Goal: Find specific page/section: Find specific page/section

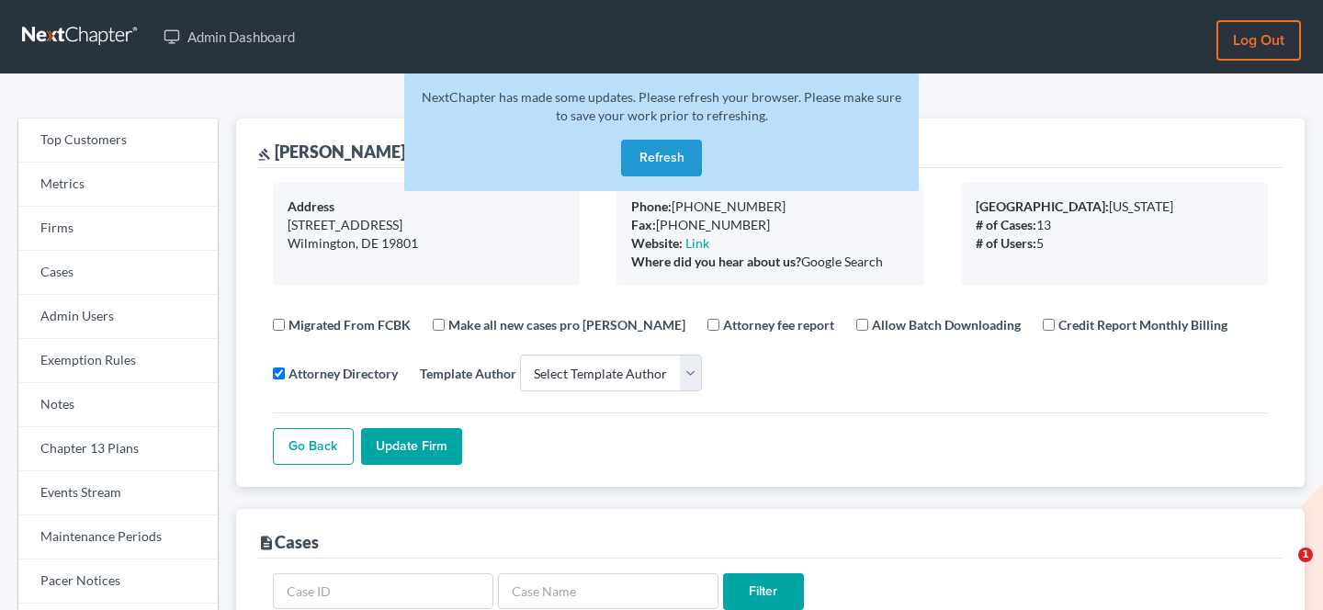
select select
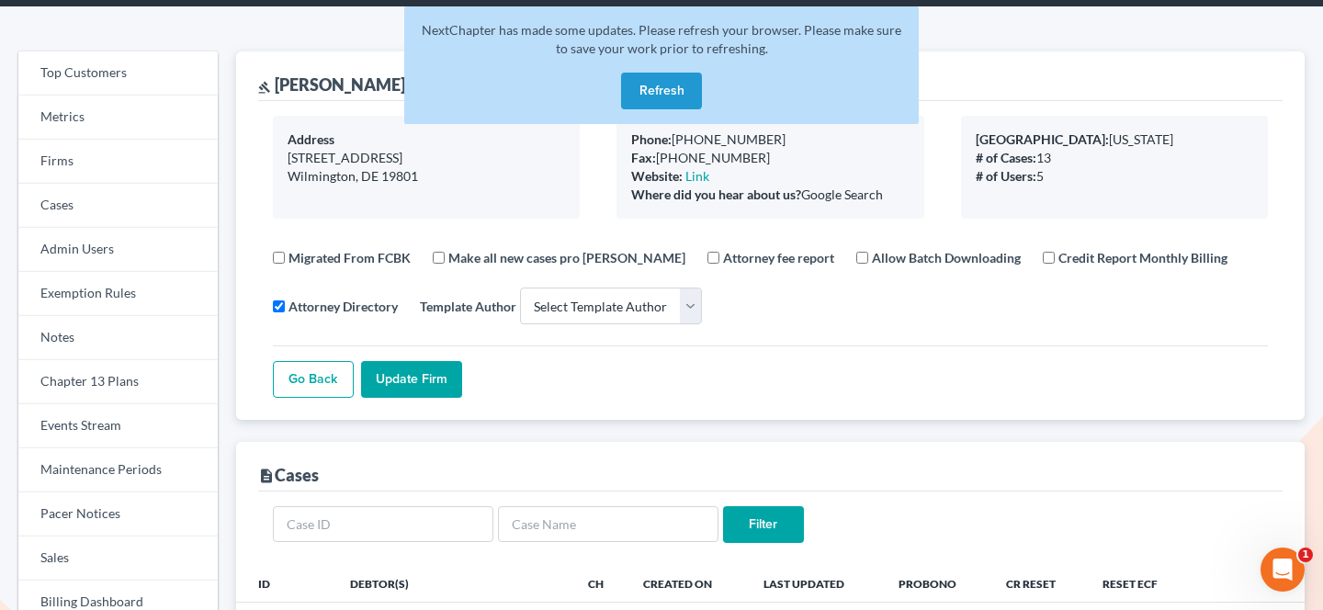
click at [637, 94] on button "Refresh" at bounding box center [661, 91] width 81 height 37
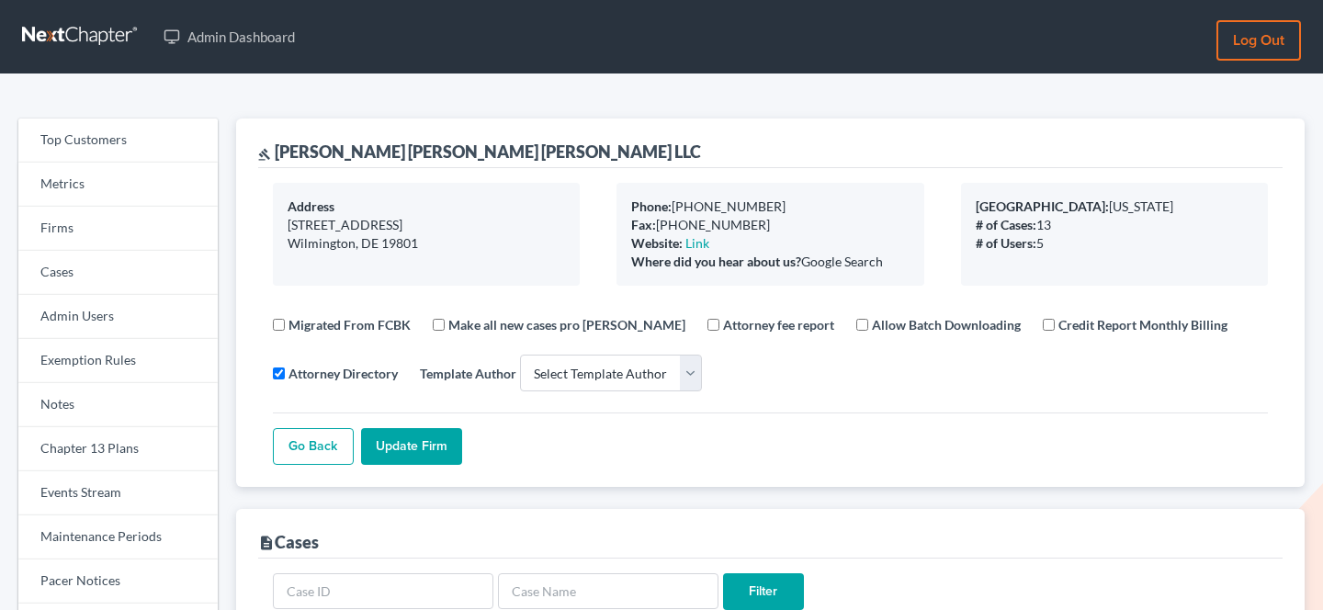
select select
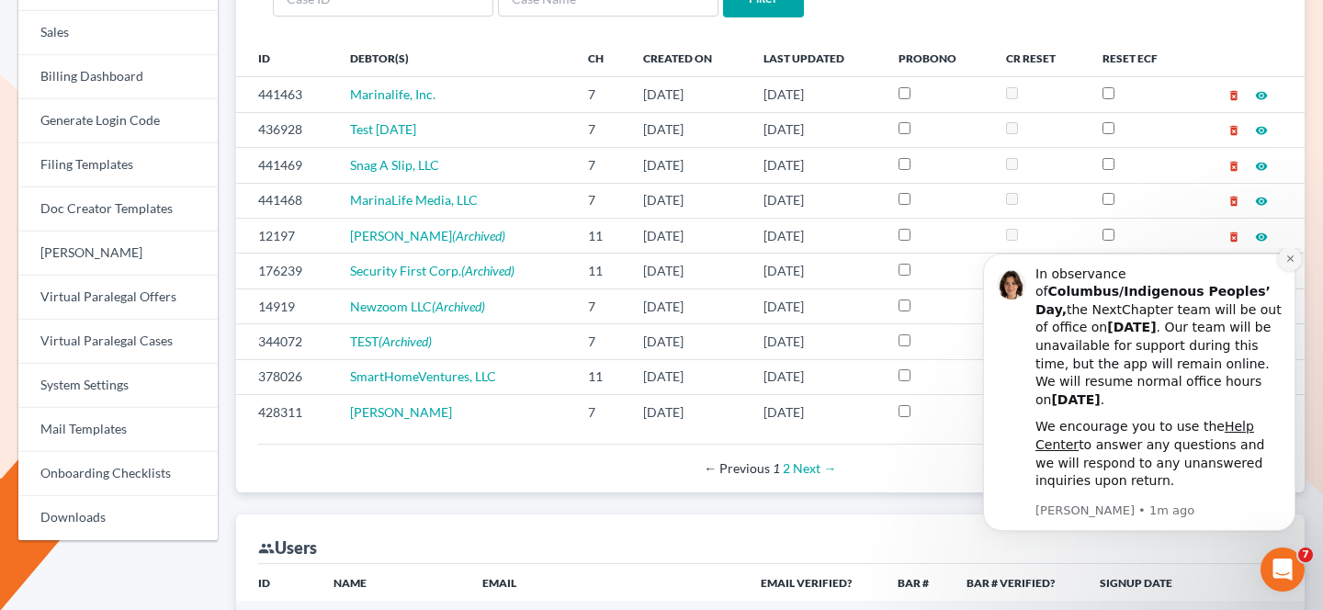
click at [1285, 264] on icon "Dismiss notification" at bounding box center [1290, 259] width 10 height 10
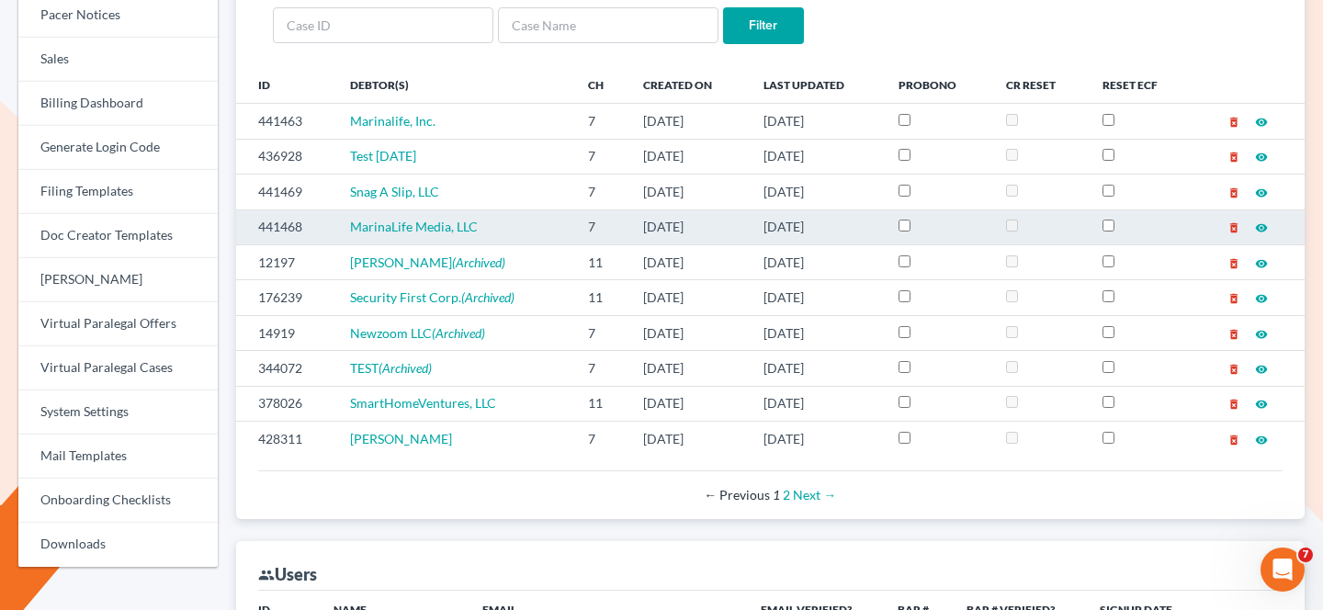
scroll to position [562, 0]
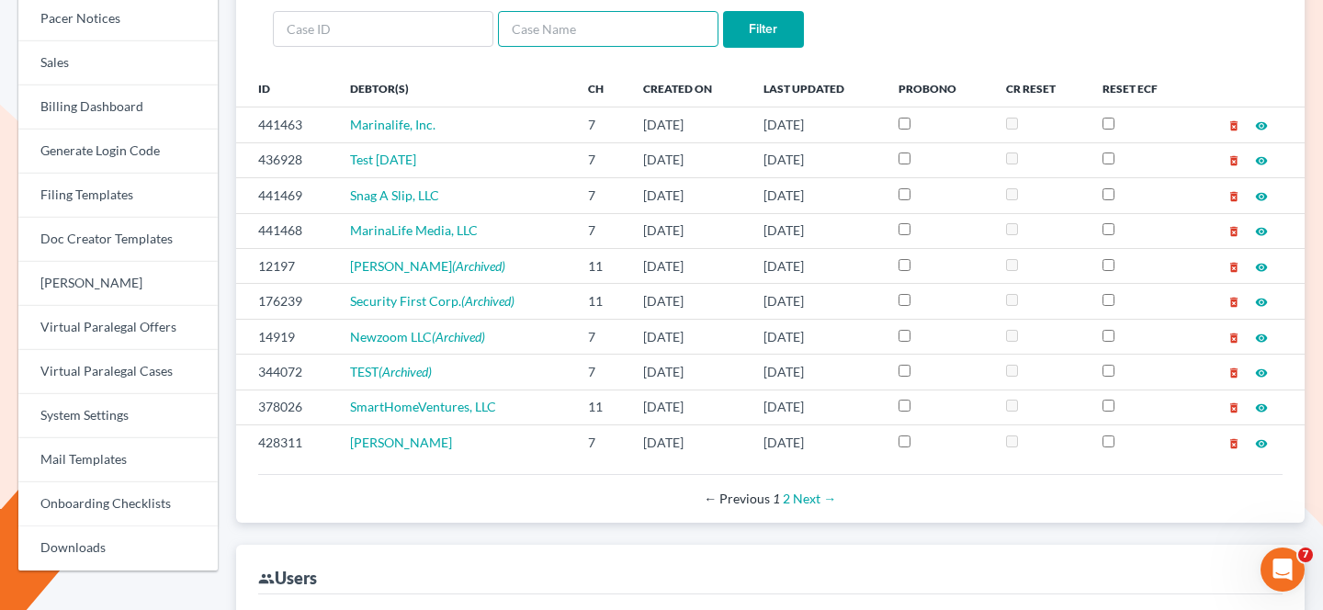
click at [547, 42] on input "text" at bounding box center [608, 29] width 220 height 37
type input "media"
click at [723, 11] on input "Filter" at bounding box center [763, 29] width 81 height 37
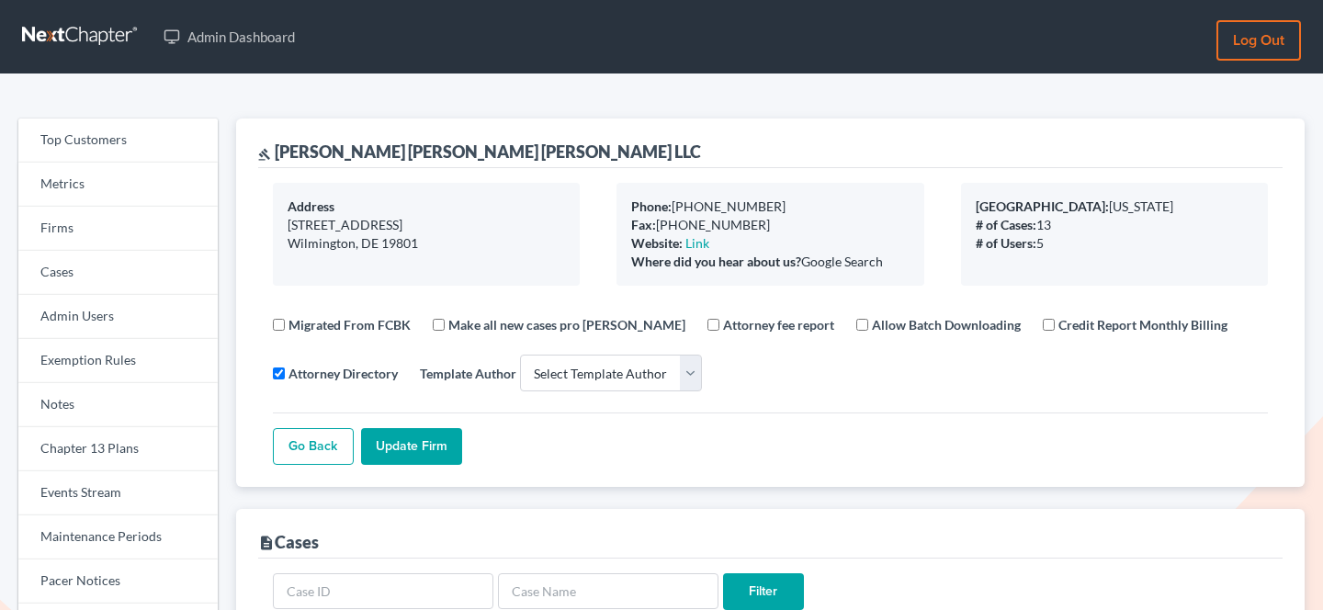
select select
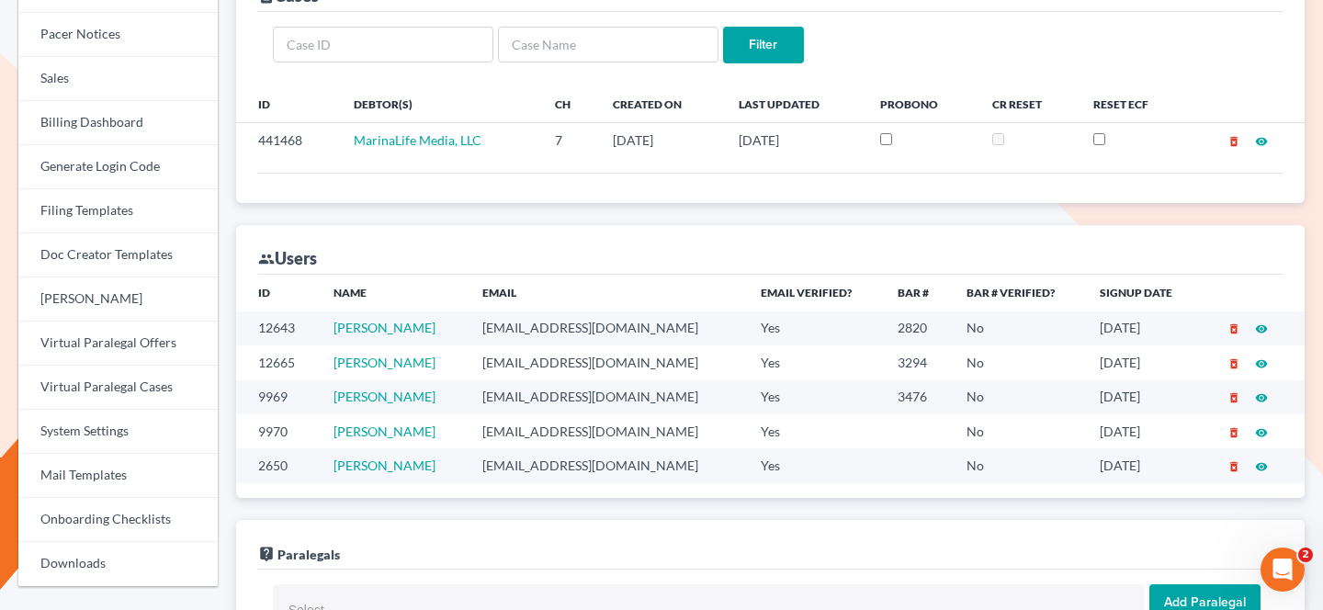
scroll to position [545, 0]
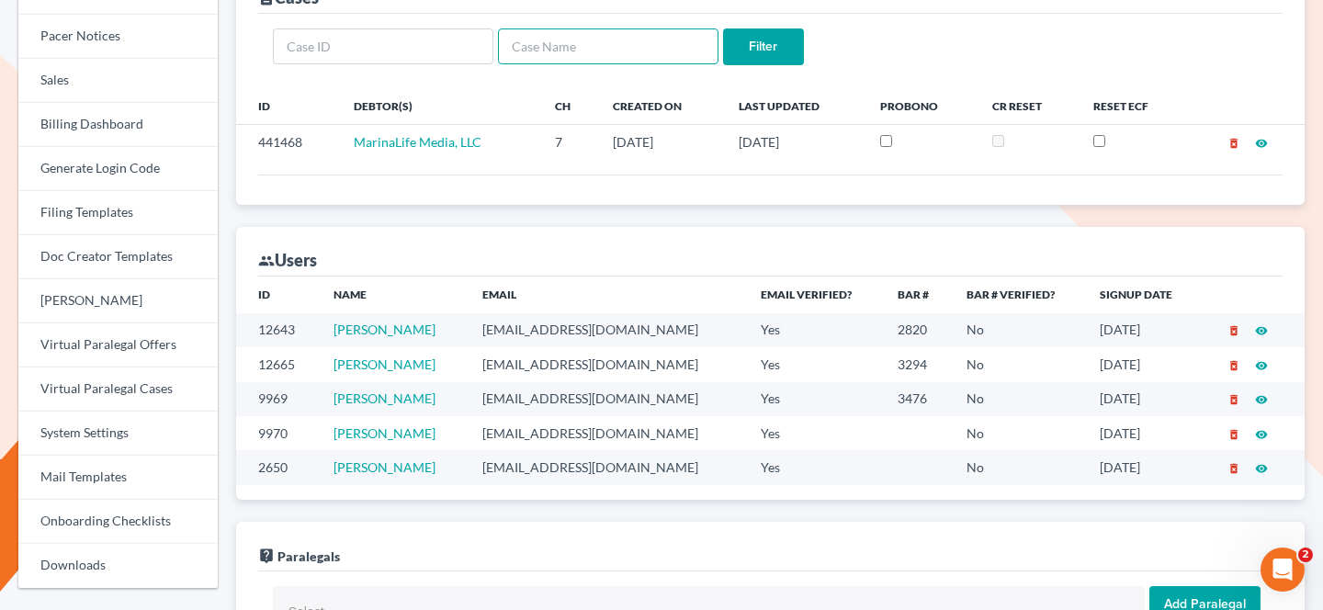
click at [525, 49] on input "text" at bounding box center [608, 46] width 220 height 37
type input "marina"
click at [723, 28] on input "Filter" at bounding box center [763, 46] width 81 height 37
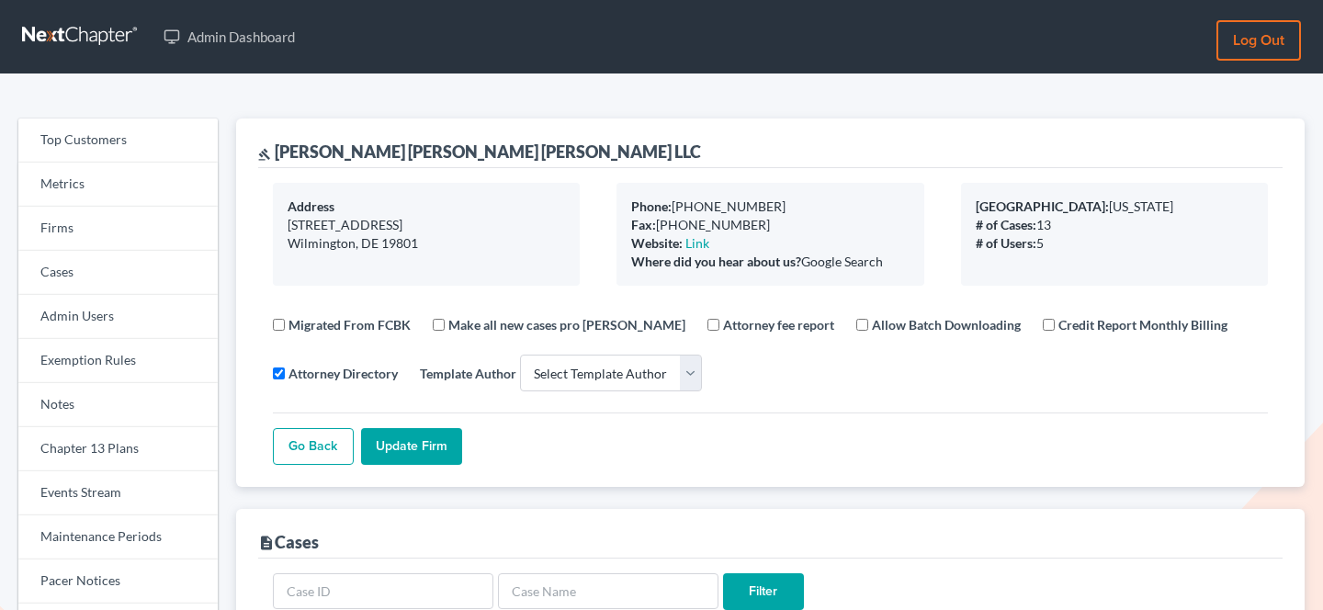
select select
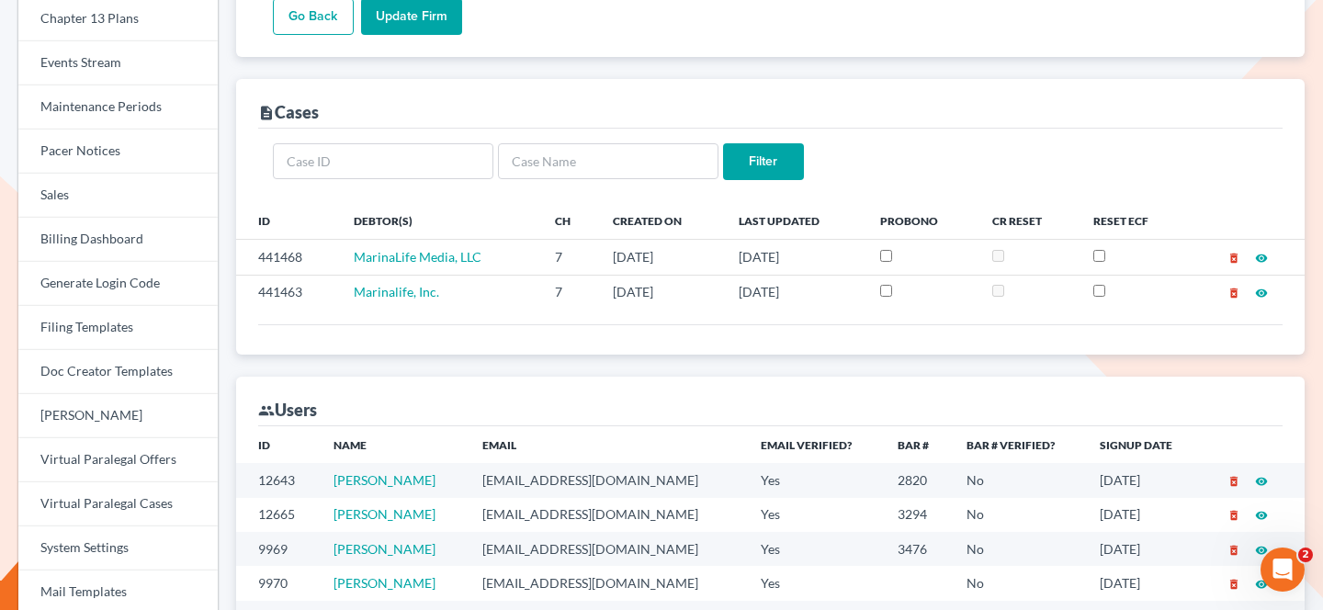
scroll to position [428, 0]
